Goal: Task Accomplishment & Management: Use online tool/utility

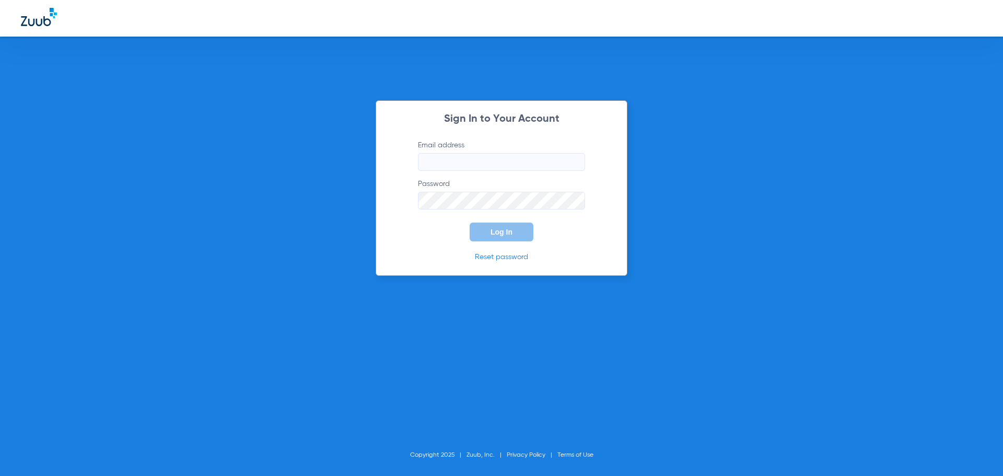
click at [559, 168] on input "Email address" at bounding box center [501, 162] width 167 height 18
type input "[EMAIL_ADDRESS][DOMAIN_NAME]"
click at [469, 222] on button "Log In" at bounding box center [501, 231] width 64 height 19
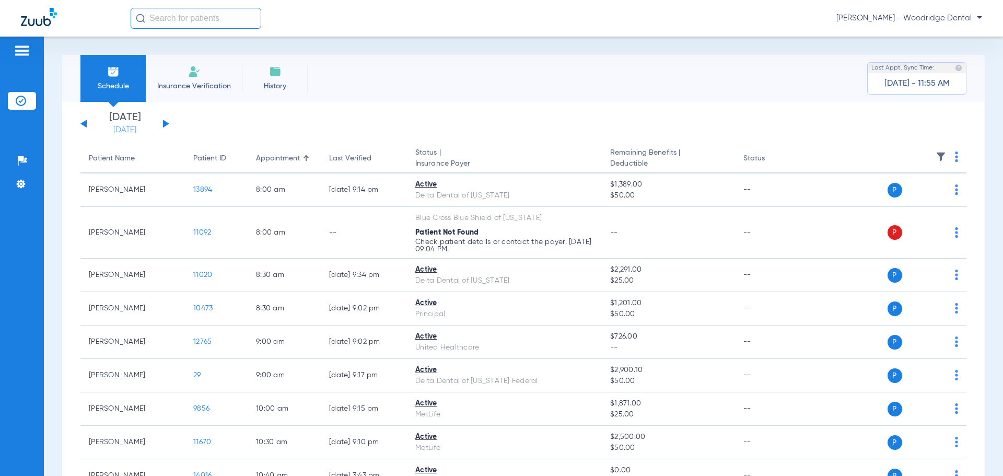
click at [133, 127] on link "[DATE]" at bounding box center [124, 130] width 63 height 10
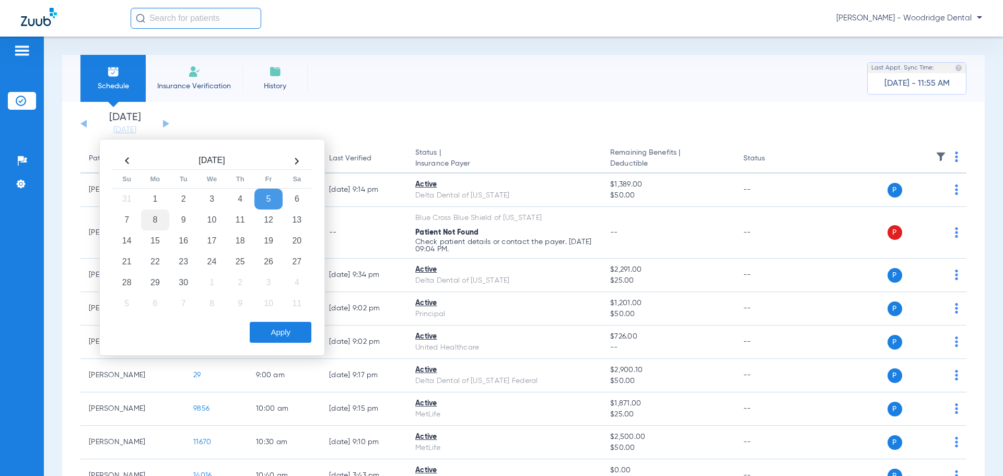
click at [161, 212] on td "8" at bounding box center [155, 219] width 28 height 21
click at [262, 328] on button "Apply" at bounding box center [281, 332] width 62 height 21
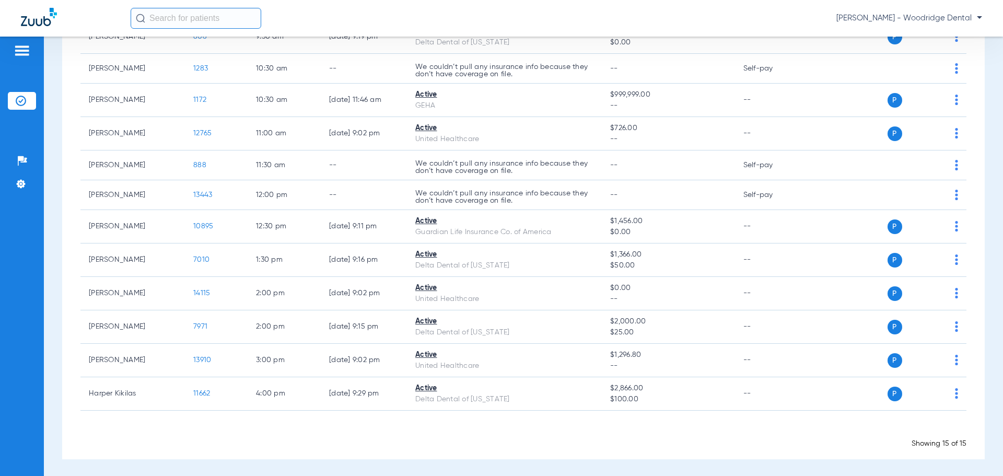
scroll to position [251, 0]
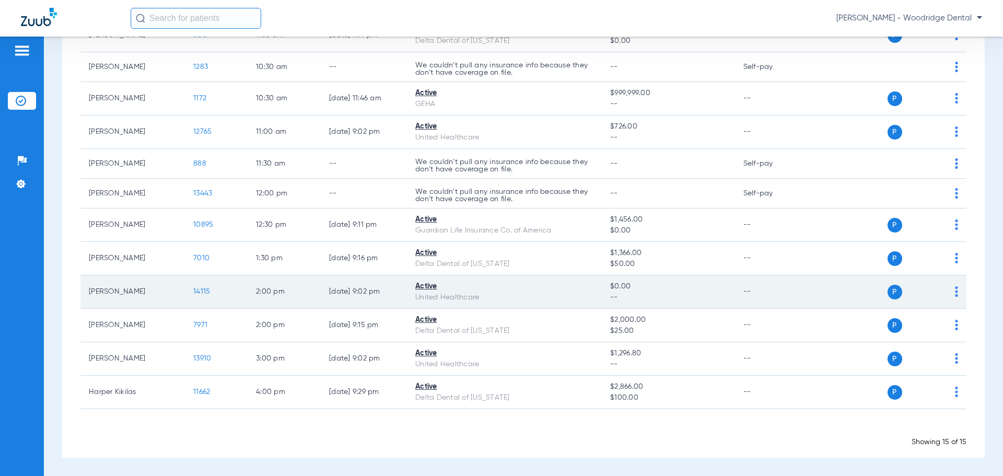
click at [204, 291] on span "14115" at bounding box center [201, 291] width 17 height 7
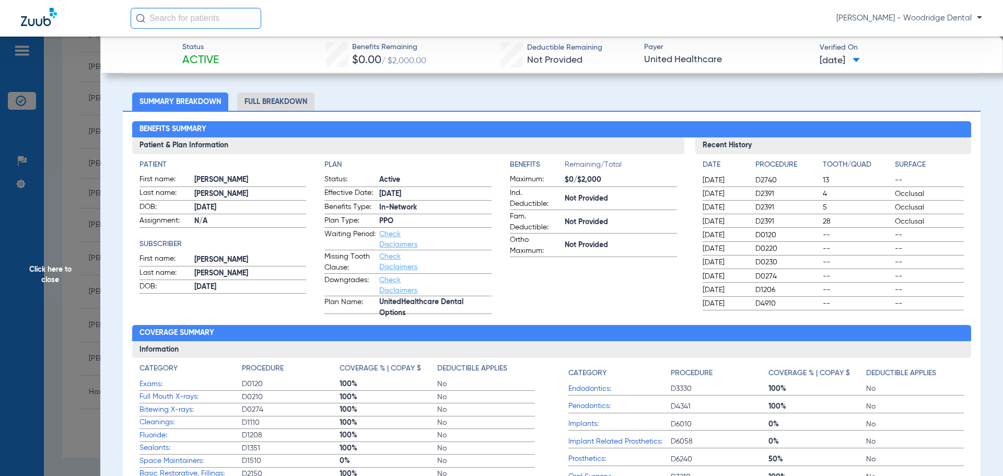
scroll to position [52, 0]
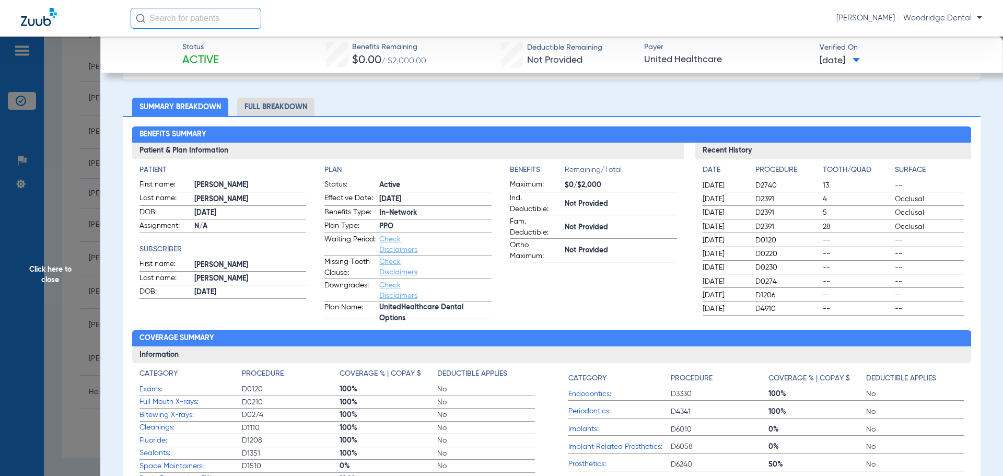
click at [286, 104] on li "Full Breakdown" at bounding box center [275, 107] width 77 height 18
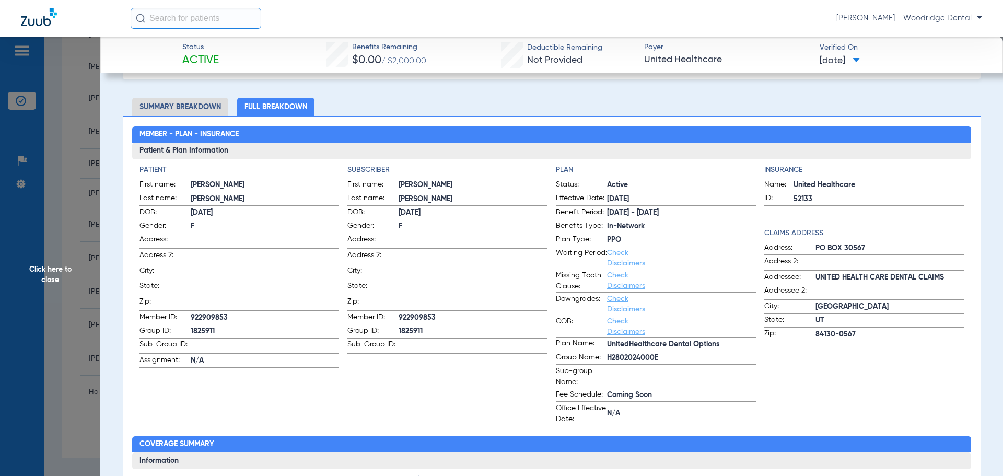
click at [411, 314] on span "922909853" at bounding box center [472, 317] width 149 height 11
copy span "922909853"
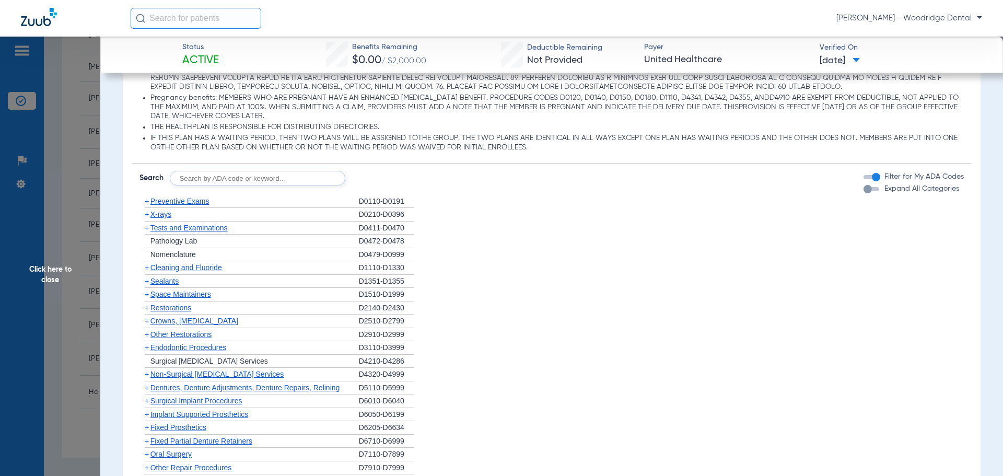
scroll to position [888, 0]
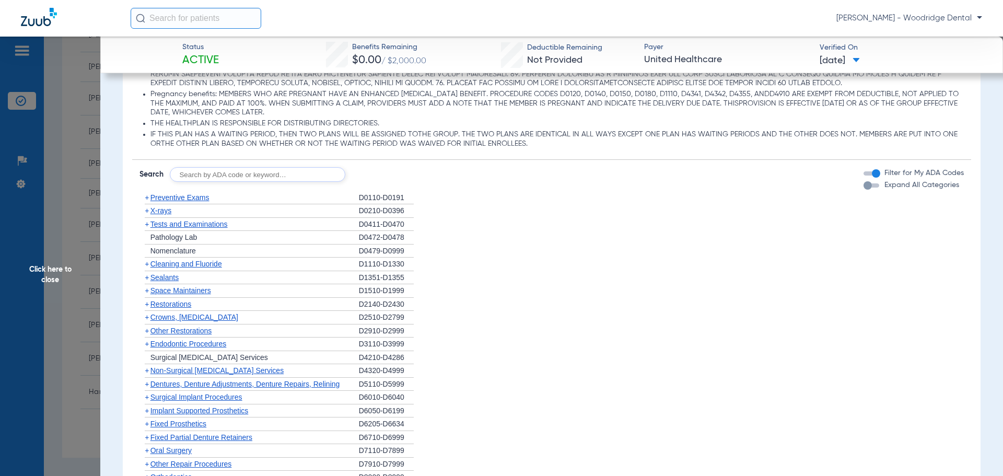
drag, startPoint x: 262, startPoint y: 177, endPoint x: 273, endPoint y: 168, distance: 14.8
click at [262, 177] on input "text" at bounding box center [257, 174] width 175 height 15
click at [201, 175] on input "2991, 7953, 8090 ,9944" at bounding box center [257, 174] width 175 height 15
click at [238, 178] on input "2991, 7953, 8090 ,9944" at bounding box center [257, 174] width 175 height 15
type input "2991, 7953, 8090, 9944"
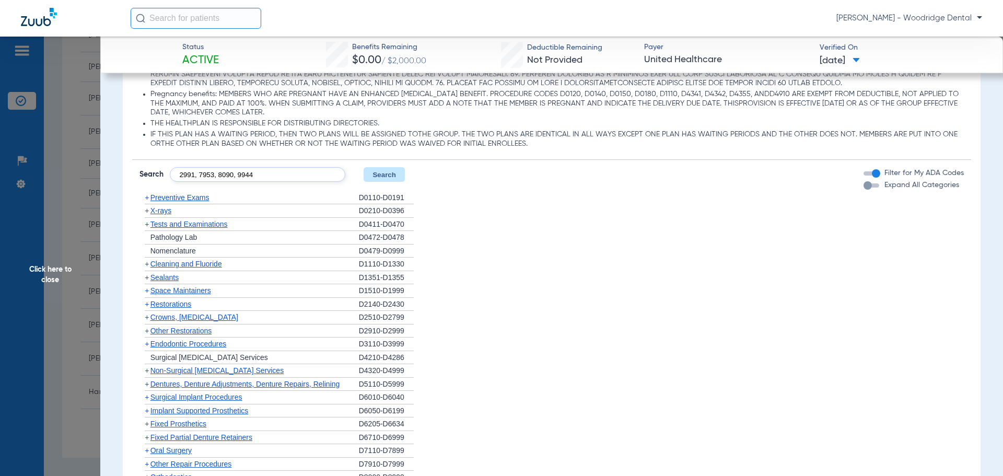
click at [393, 176] on button "Search" at bounding box center [383, 174] width 41 height 15
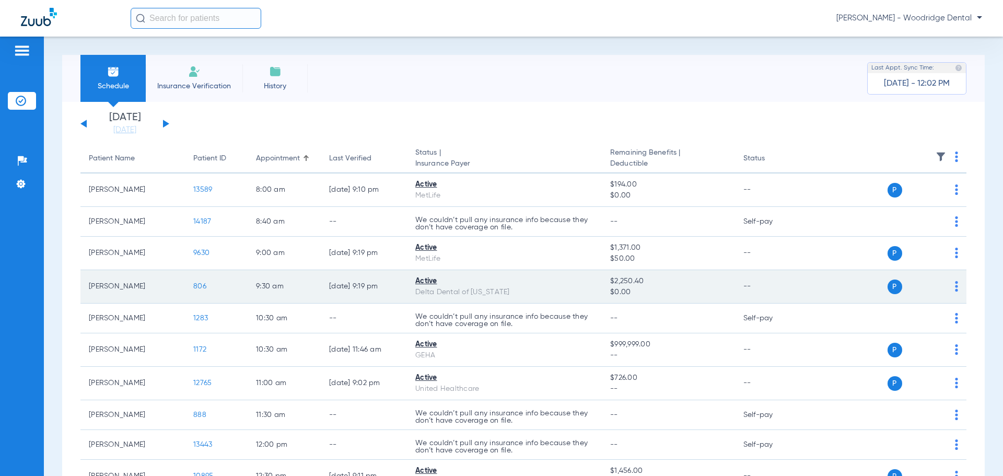
click at [201, 287] on span "806" at bounding box center [199, 285] width 13 height 7
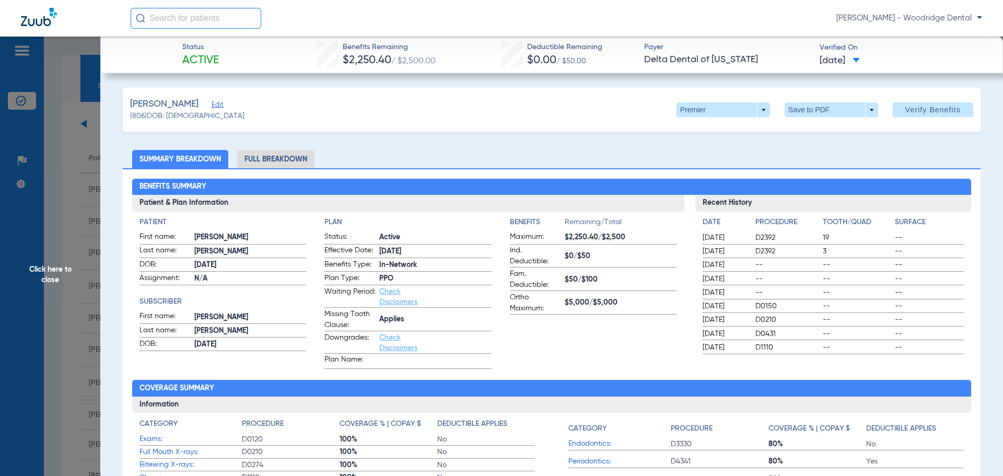
click at [289, 158] on li "Full Breakdown" at bounding box center [275, 159] width 77 height 18
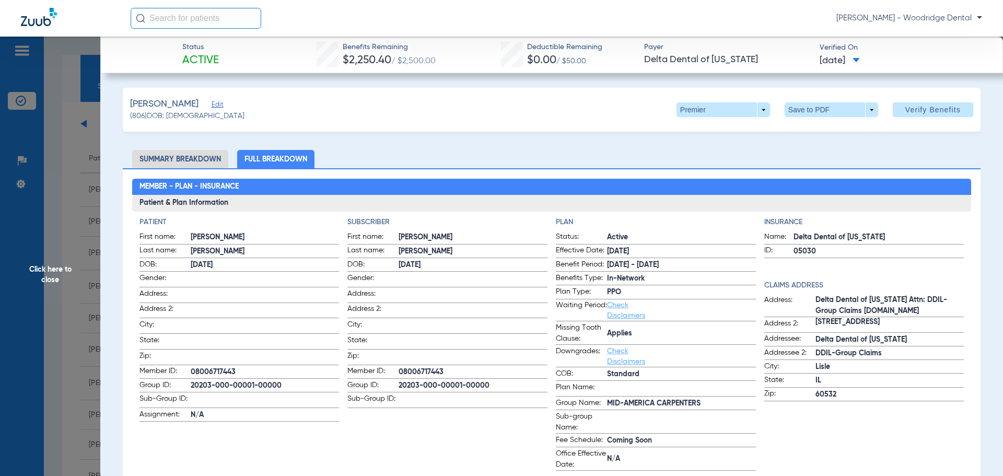
click at [449, 382] on span "20203-000-00001-00000" at bounding box center [472, 385] width 149 height 11
copy span "20203-000-00001-00000"
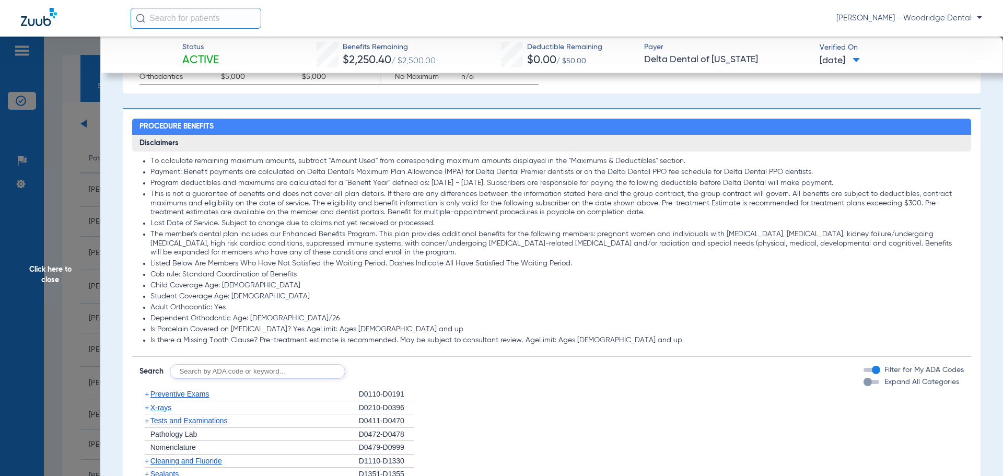
scroll to position [783, 0]
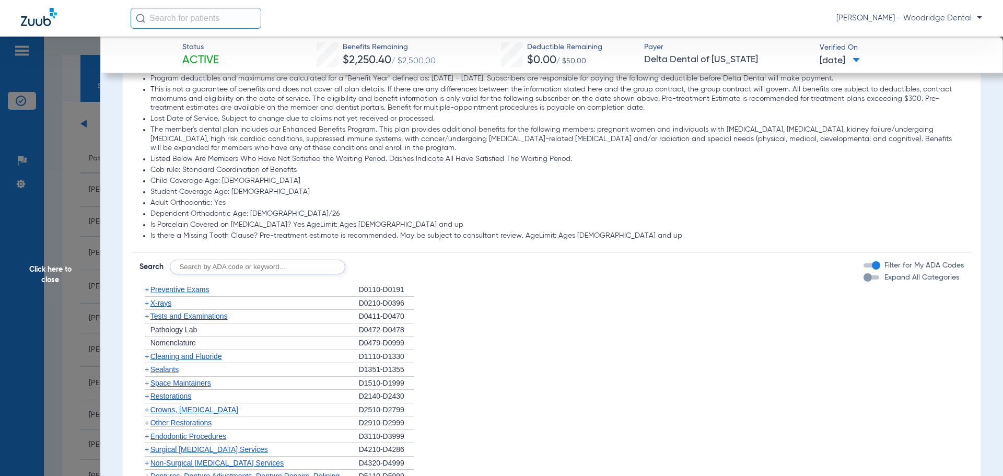
click at [253, 273] on input "text" at bounding box center [257, 267] width 175 height 15
type input "2991, 7953, 8090, 9944"
click button "Search" at bounding box center [383, 267] width 41 height 15
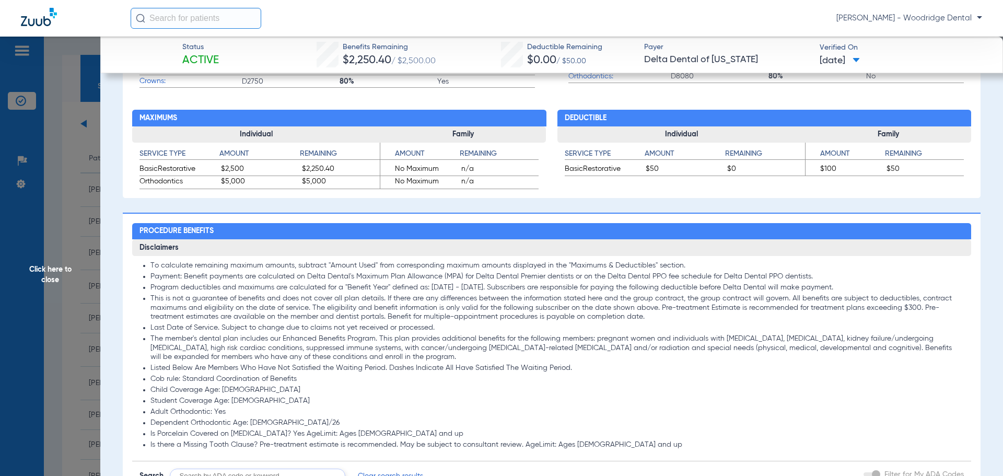
scroll to position [366, 0]
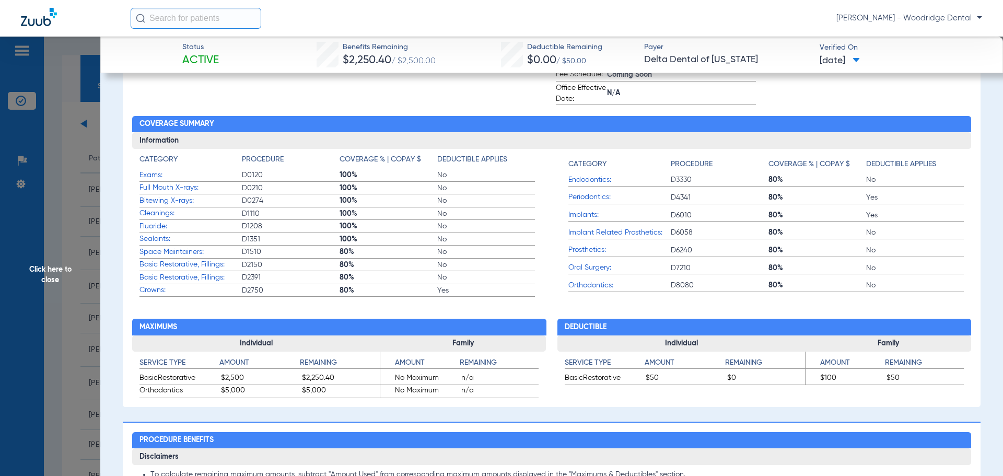
click at [145, 17] on input "text" at bounding box center [196, 18] width 131 height 21
click at [184, 17] on input "text" at bounding box center [196, 18] width 131 height 21
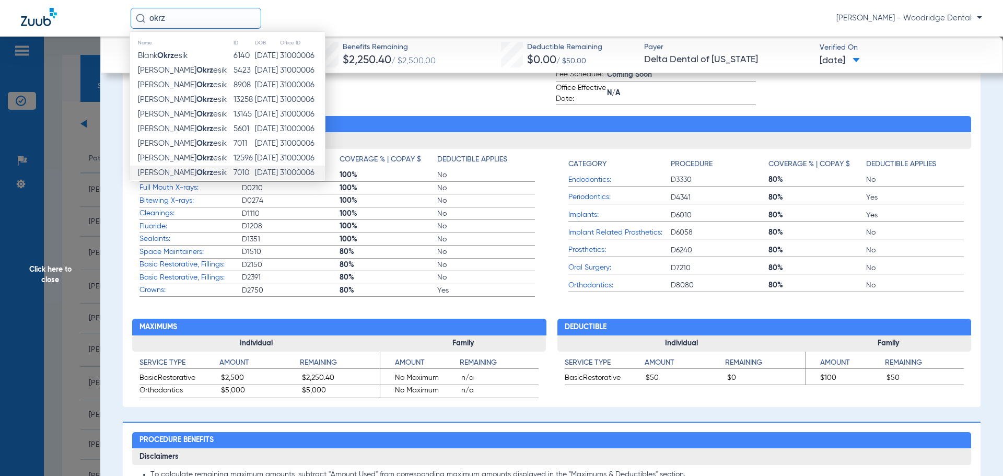
type input "okrz"
click at [174, 170] on span "[PERSON_NAME] esik" at bounding box center [182, 173] width 89 height 8
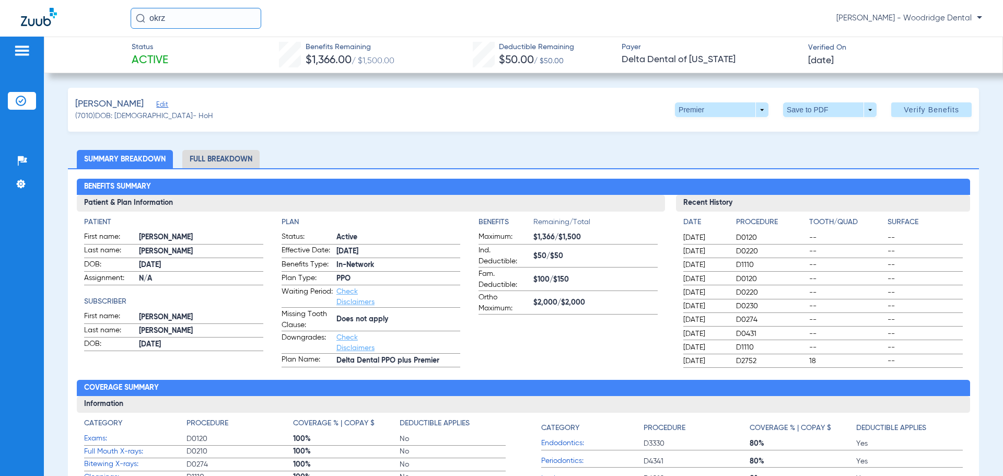
click at [18, 51] on img at bounding box center [22, 50] width 17 height 13
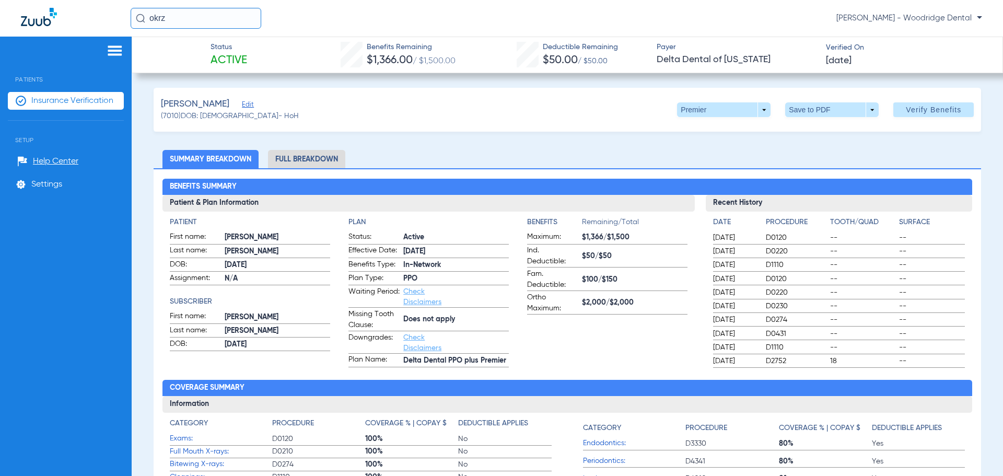
click at [45, 99] on span "Insurance Verification" at bounding box center [72, 101] width 82 height 10
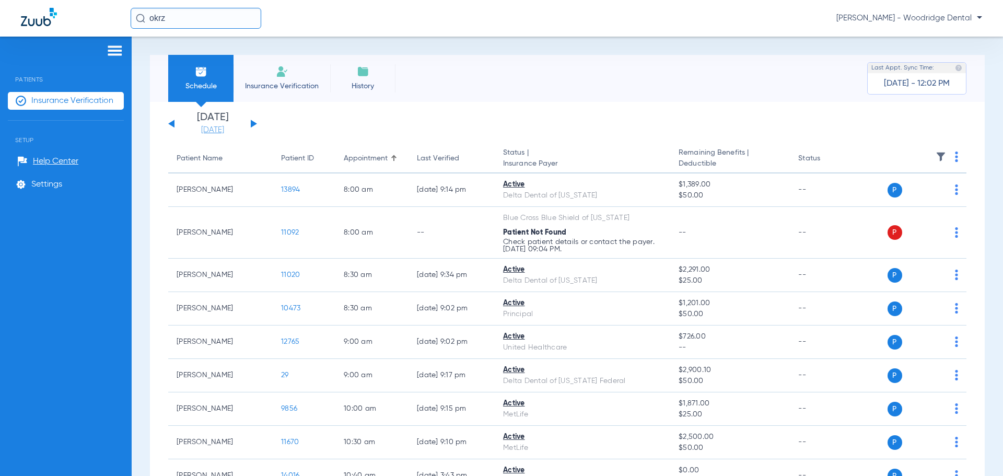
click at [200, 130] on link "[DATE]" at bounding box center [212, 130] width 63 height 10
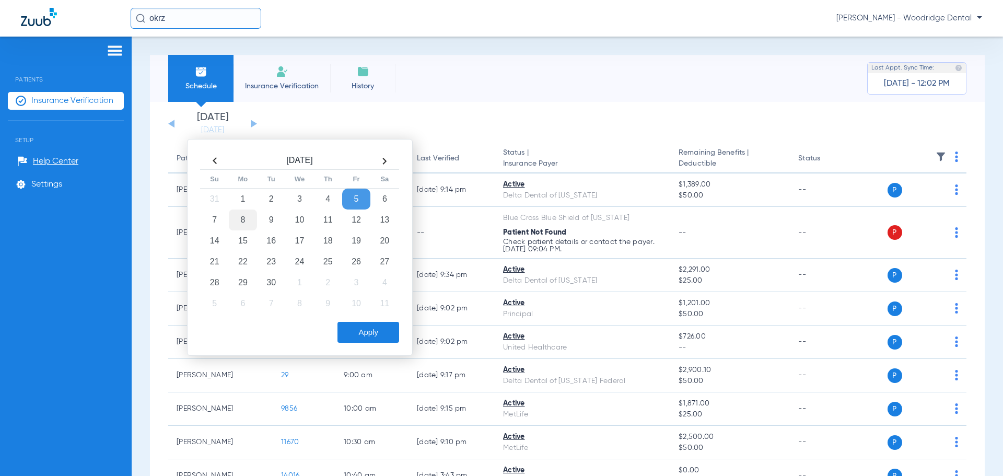
click at [237, 223] on td "8" at bounding box center [243, 219] width 28 height 21
click at [358, 328] on button "Apply" at bounding box center [368, 332] width 62 height 21
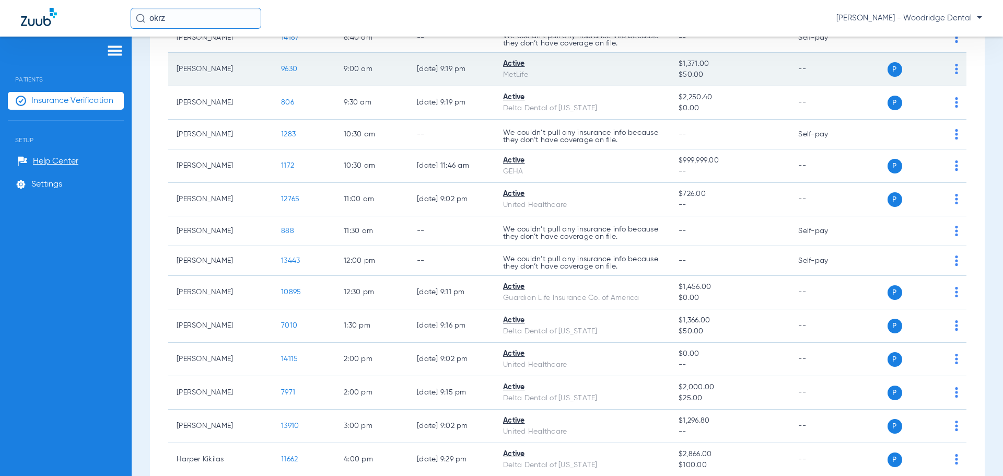
scroll to position [209, 0]
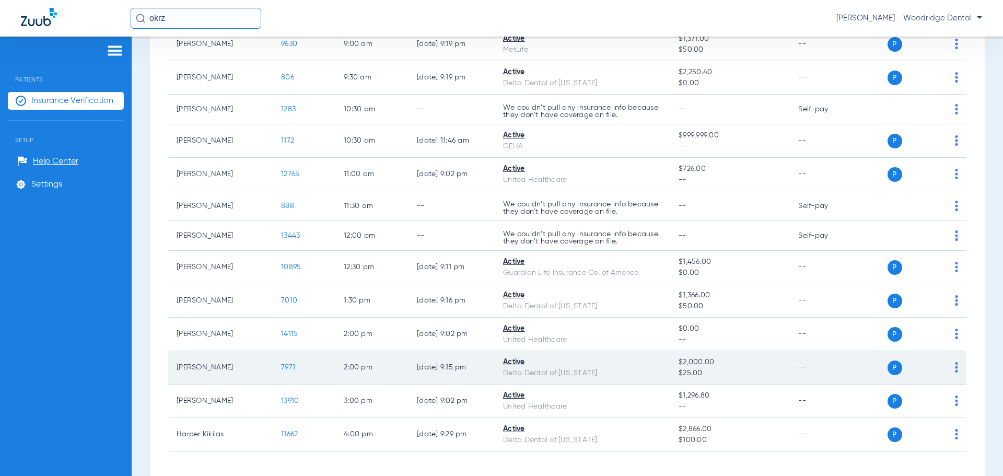
click at [289, 366] on span "7971" at bounding box center [288, 366] width 14 height 7
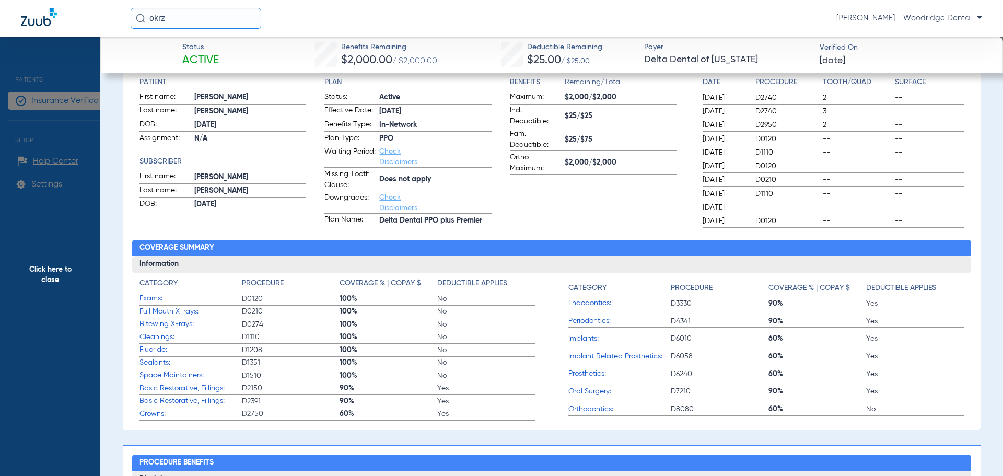
scroll to position [0, 0]
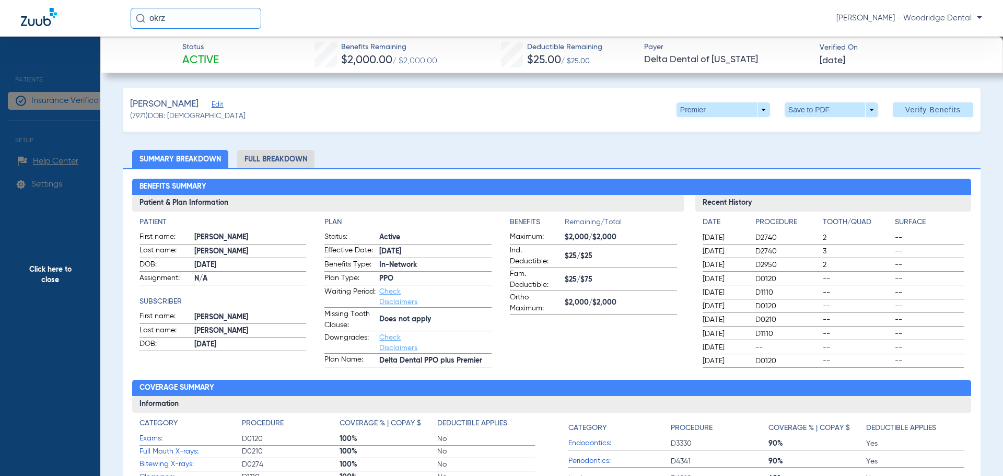
click at [266, 156] on li "Full Breakdown" at bounding box center [275, 159] width 77 height 18
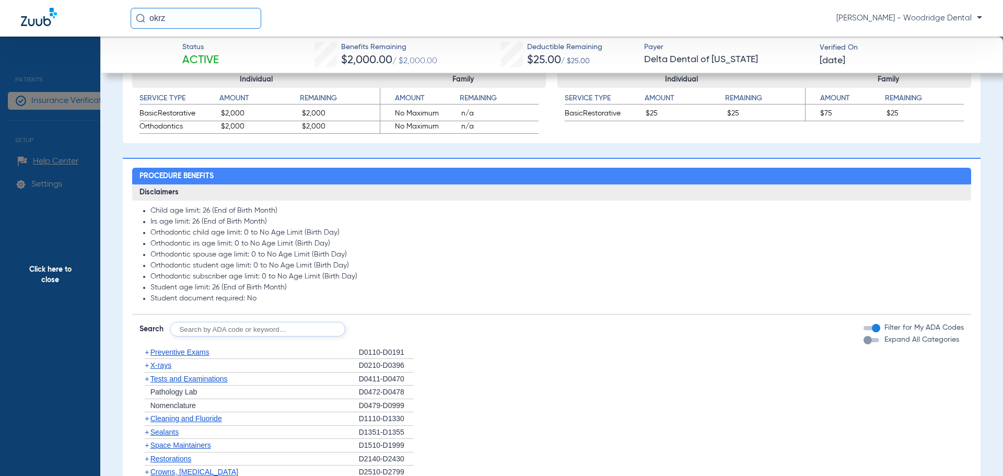
scroll to position [835, 0]
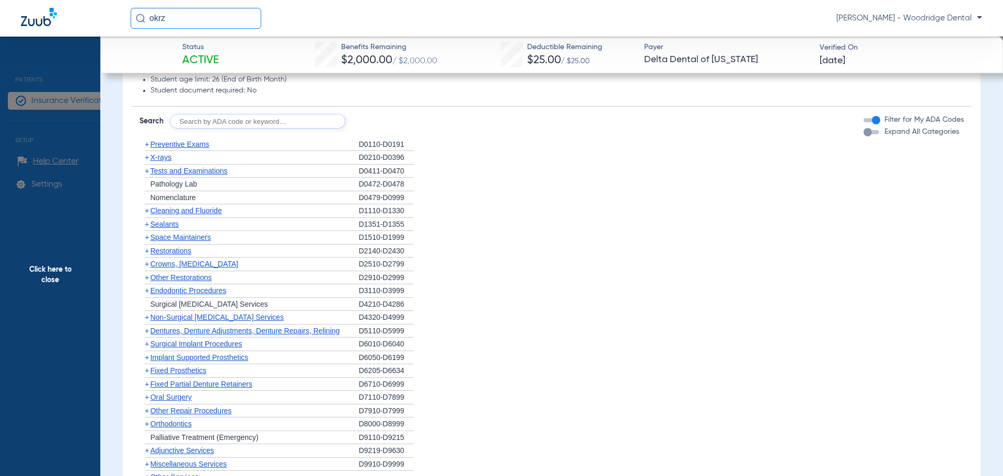
click at [286, 119] on input "text" at bounding box center [257, 121] width 175 height 15
type input "2991, 7953, 8090, 9944"
click at [396, 116] on button "Search" at bounding box center [383, 121] width 41 height 15
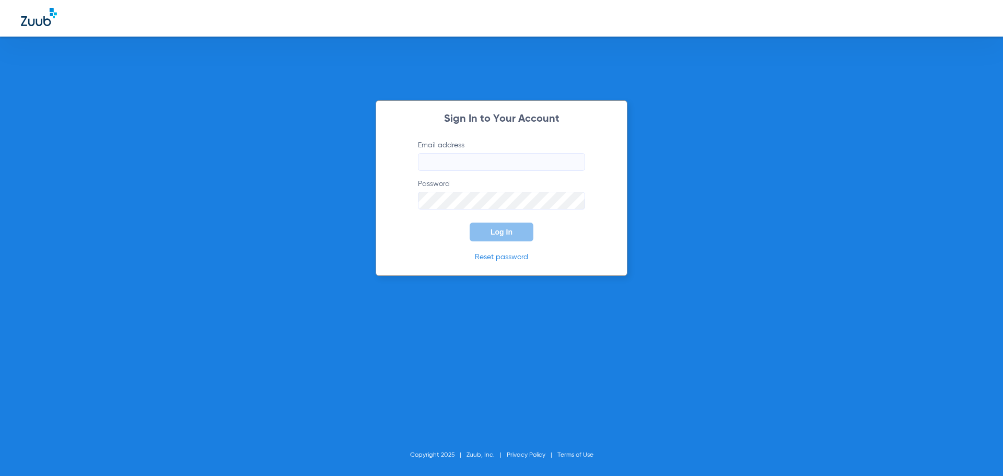
click at [505, 161] on input "Email address" at bounding box center [501, 162] width 167 height 18
type input "[EMAIL_ADDRESS][DOMAIN_NAME]"
click at [469, 222] on button "Log In" at bounding box center [501, 231] width 64 height 19
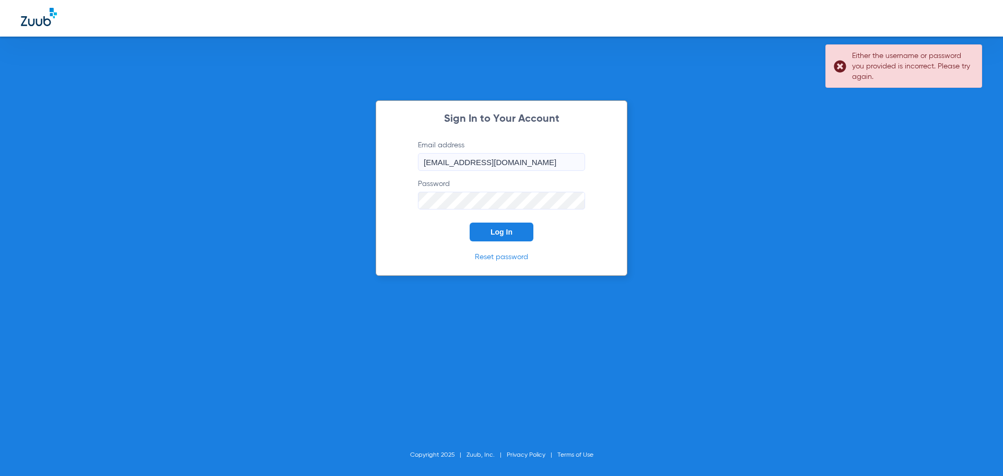
click at [375, 210] on div "Sign In to Your Account Email address [EMAIL_ADDRESS][DOMAIN_NAME] Password Log…" at bounding box center [501, 187] width 252 height 175
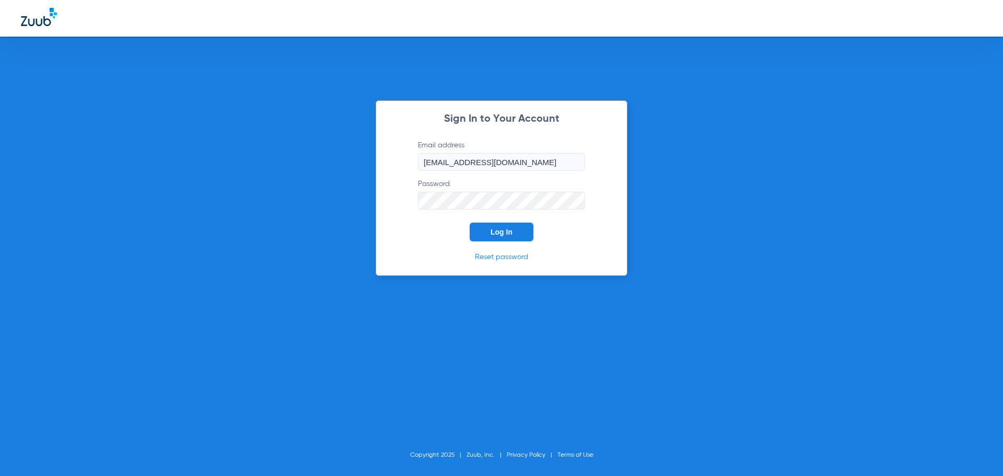
click at [469, 222] on button "Log In" at bounding box center [501, 231] width 64 height 19
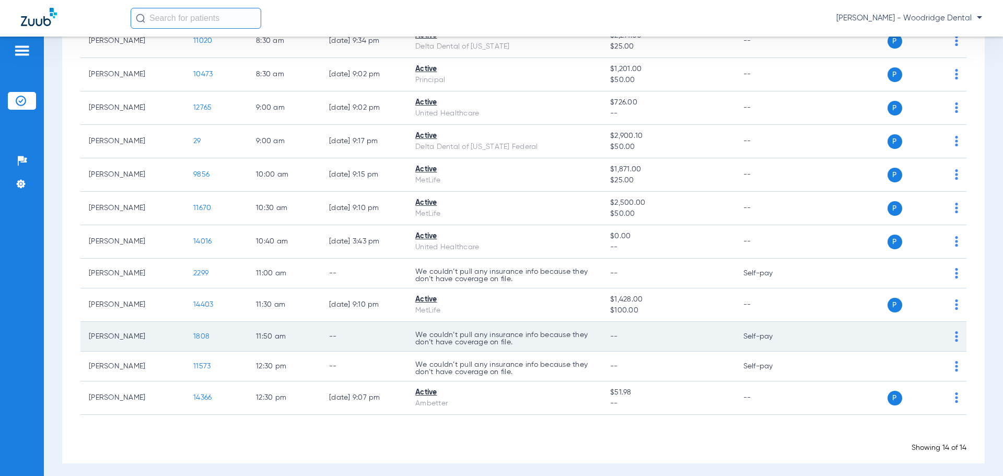
scroll to position [240, 0]
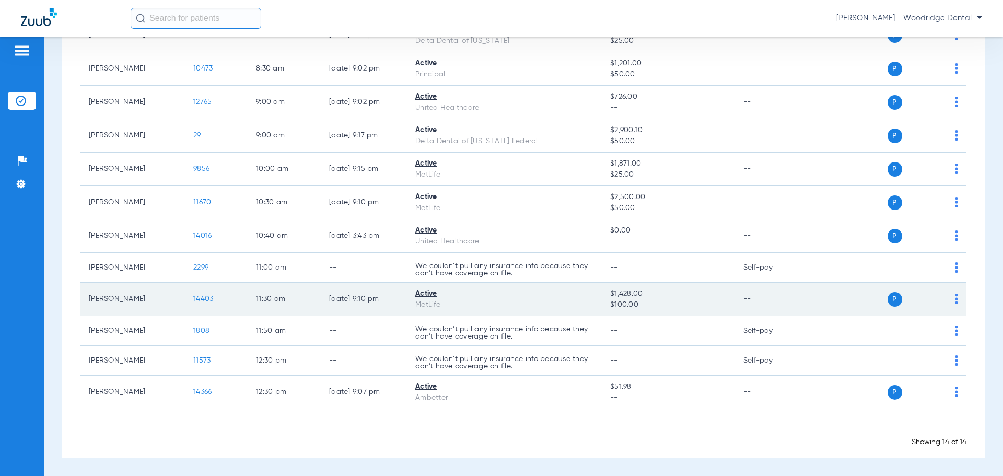
click at [203, 301] on span "14403" at bounding box center [203, 298] width 20 height 7
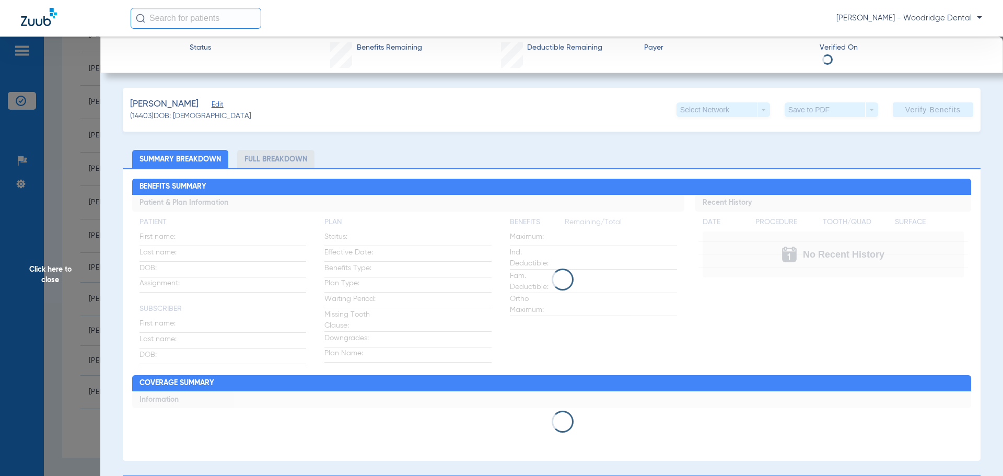
click at [283, 162] on li "Full Breakdown" at bounding box center [275, 159] width 77 height 18
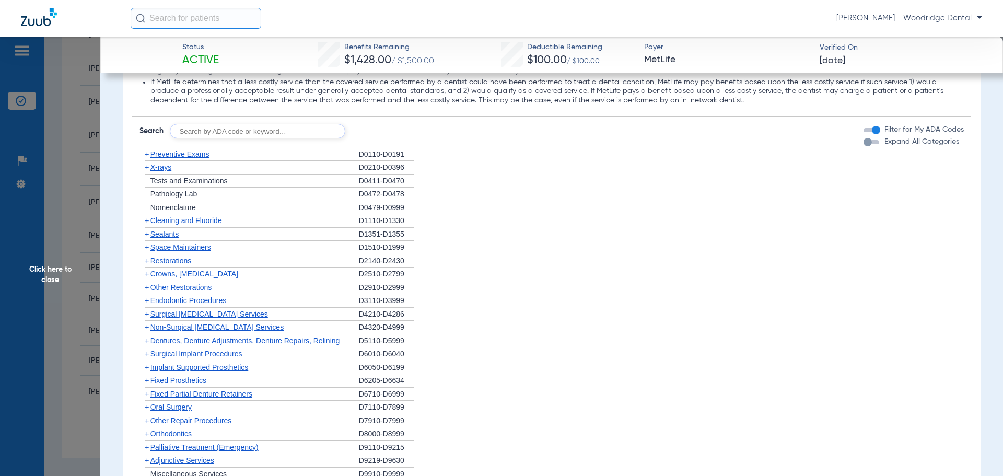
scroll to position [1149, 0]
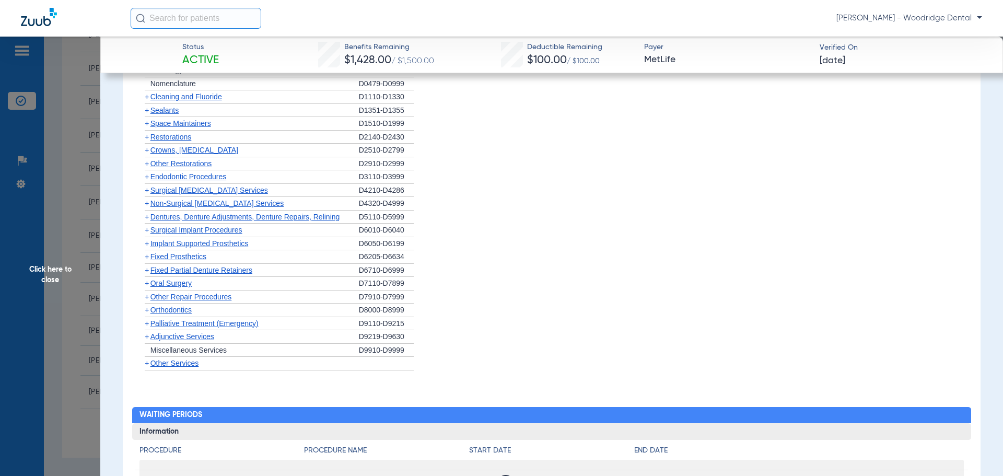
click at [147, 204] on span "+" at bounding box center [147, 203] width 4 height 8
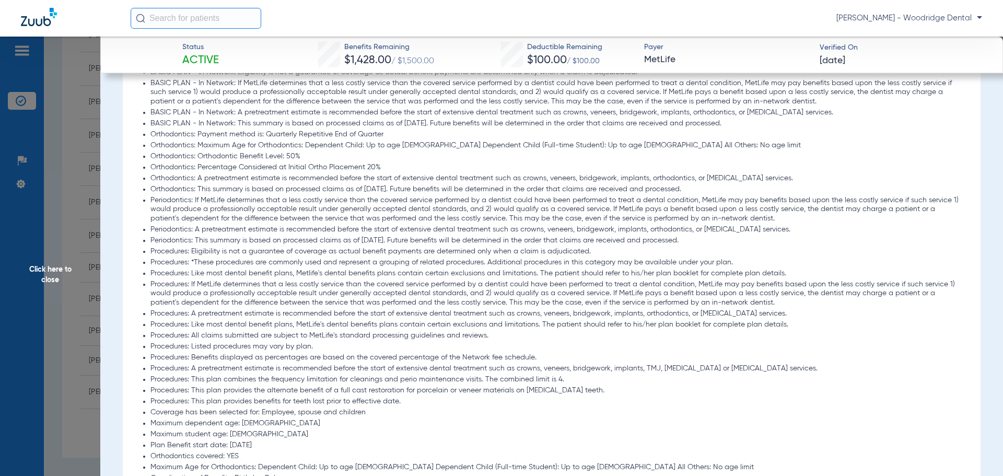
scroll to position [835, 0]
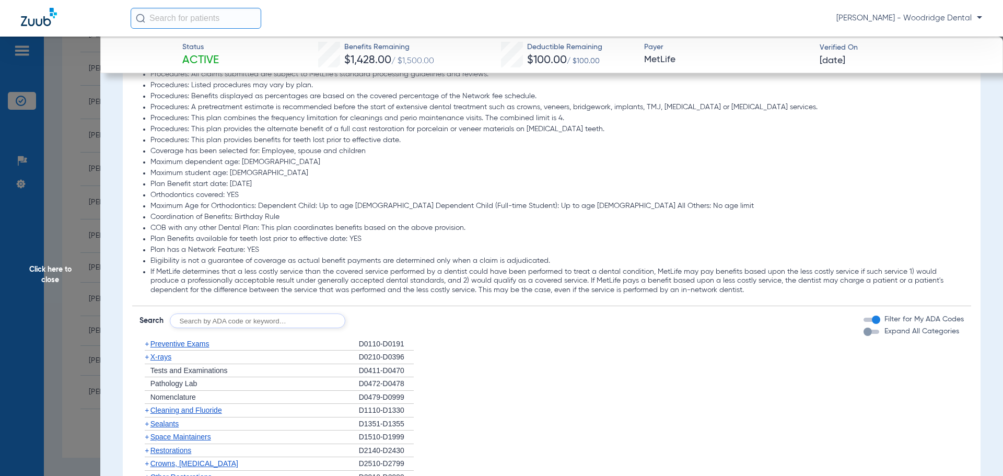
click at [222, 322] on input "text" at bounding box center [257, 320] width 175 height 15
type input "8090"
click button "Search" at bounding box center [383, 320] width 41 height 15
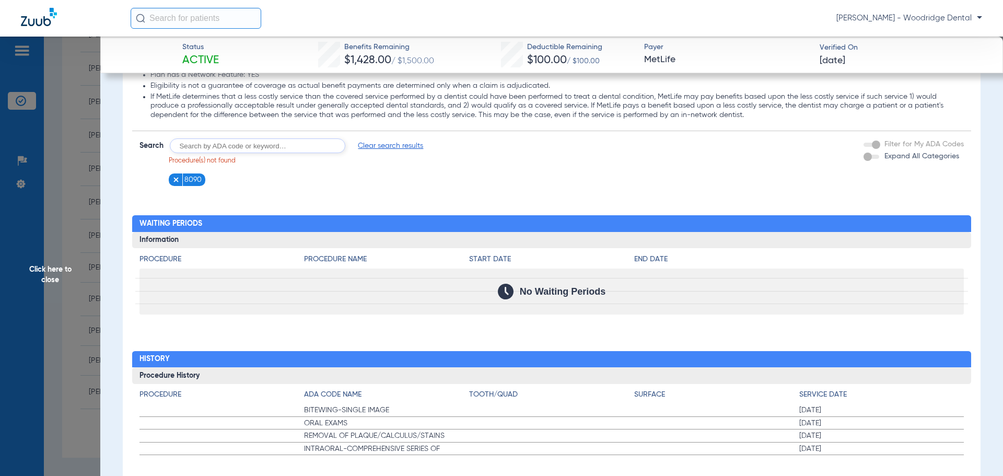
scroll to position [1026, 0]
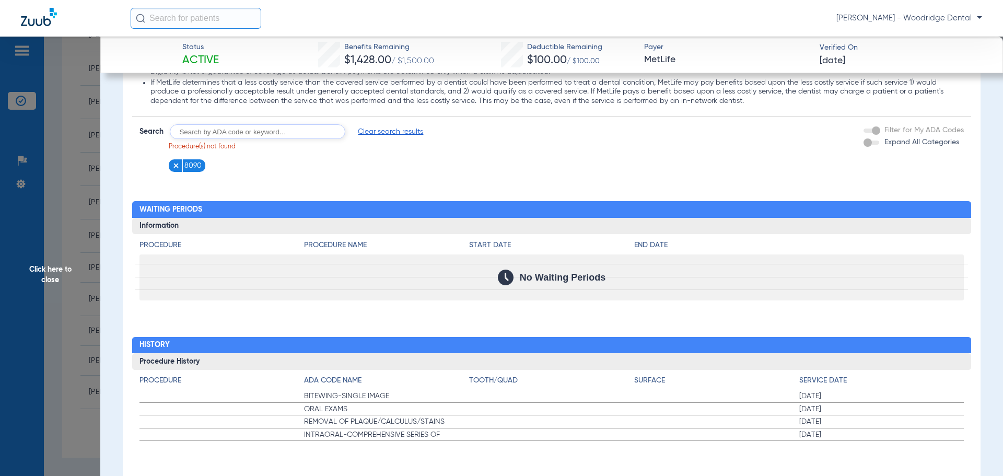
click at [175, 164] on img at bounding box center [175, 165] width 7 height 7
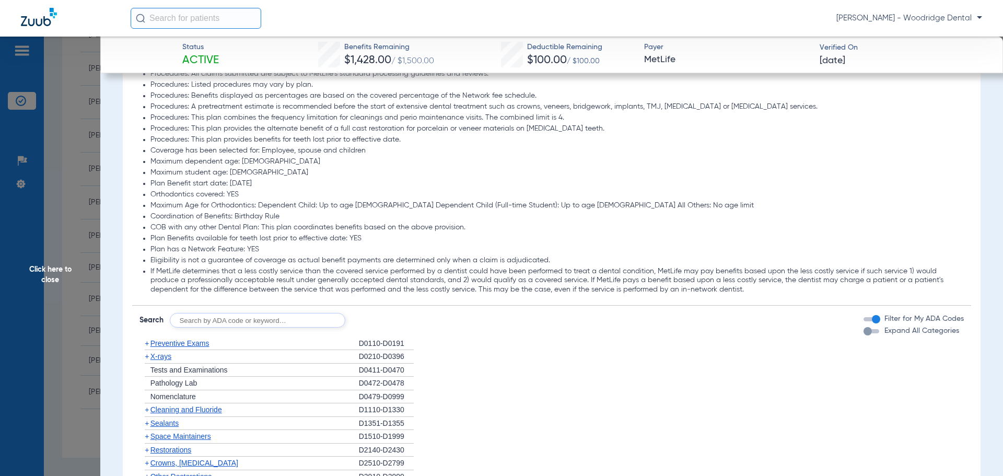
scroll to position [940, 0]
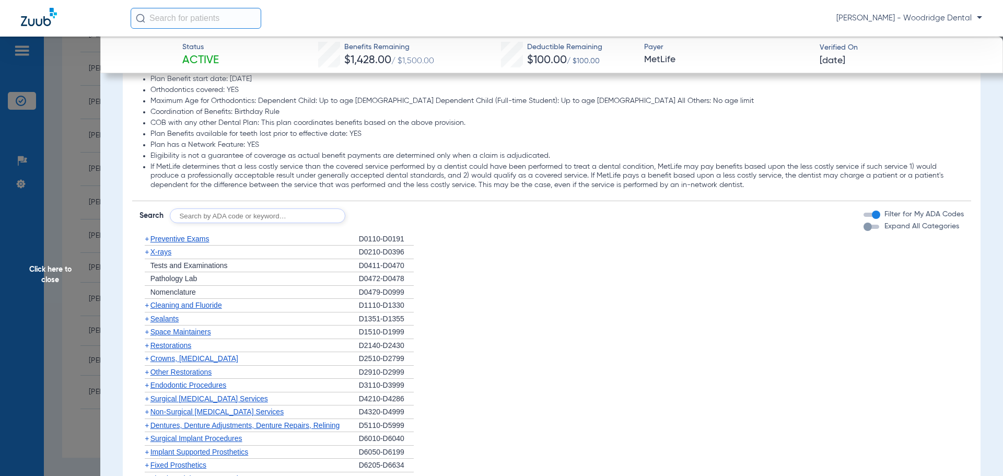
click at [182, 241] on span "Preventive Exams" at bounding box center [179, 238] width 59 height 8
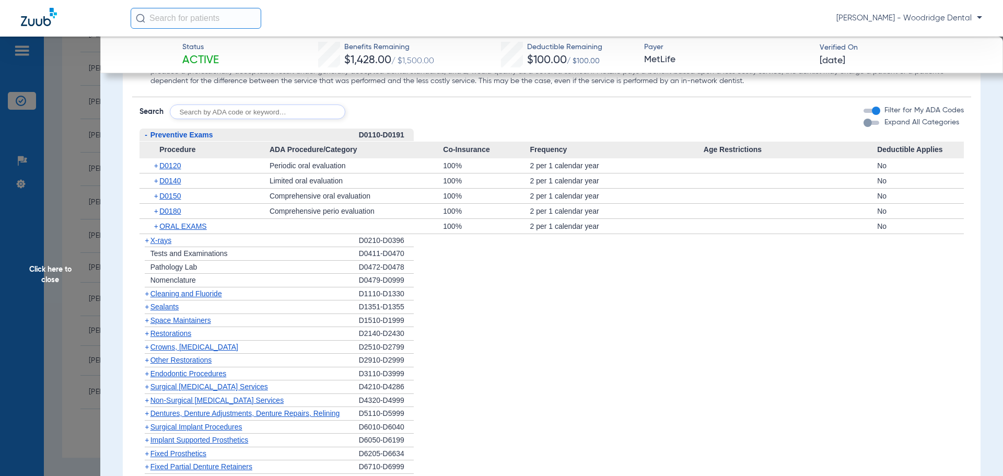
scroll to position [1045, 0]
click at [176, 294] on span "Cleaning and Fluoride" at bounding box center [186, 293] width 72 height 8
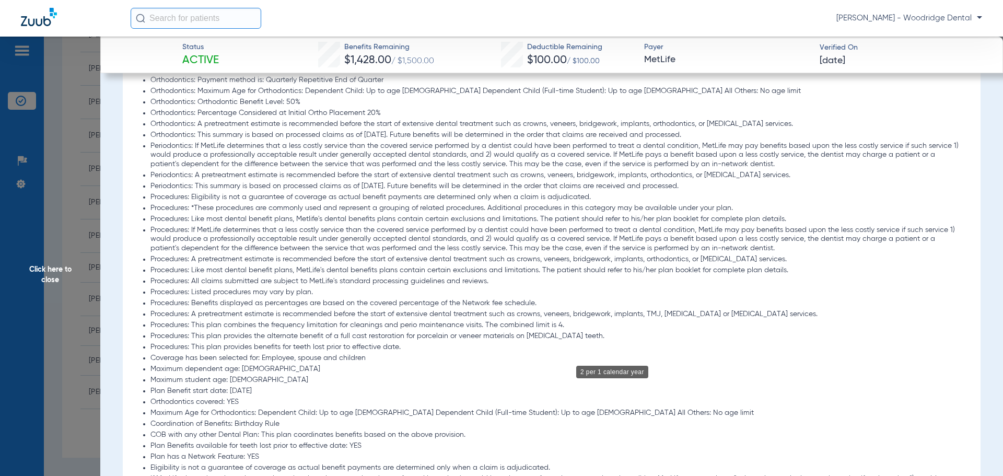
scroll to position [627, 0]
